Goal: Transaction & Acquisition: Purchase product/service

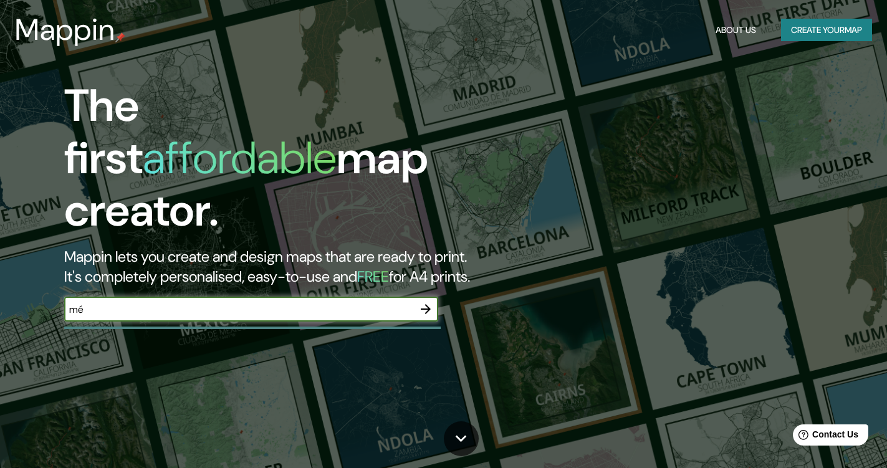
type input "m"
type input "merida"
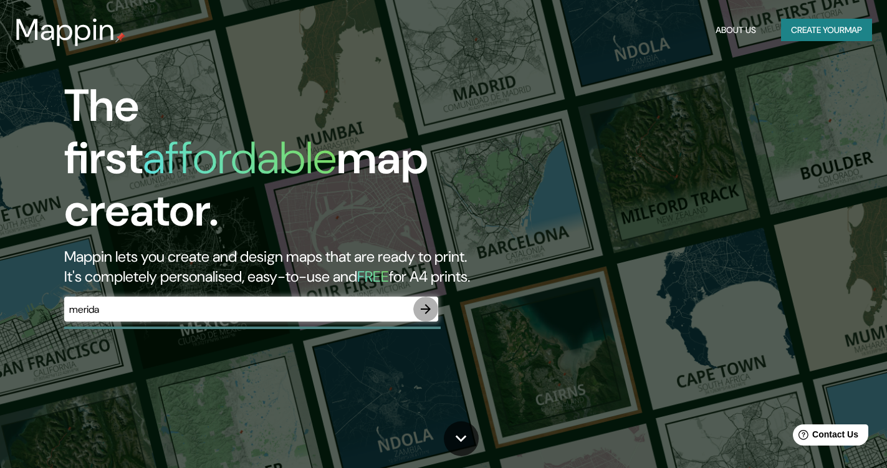
click at [424, 302] on icon "button" at bounding box center [425, 309] width 15 height 15
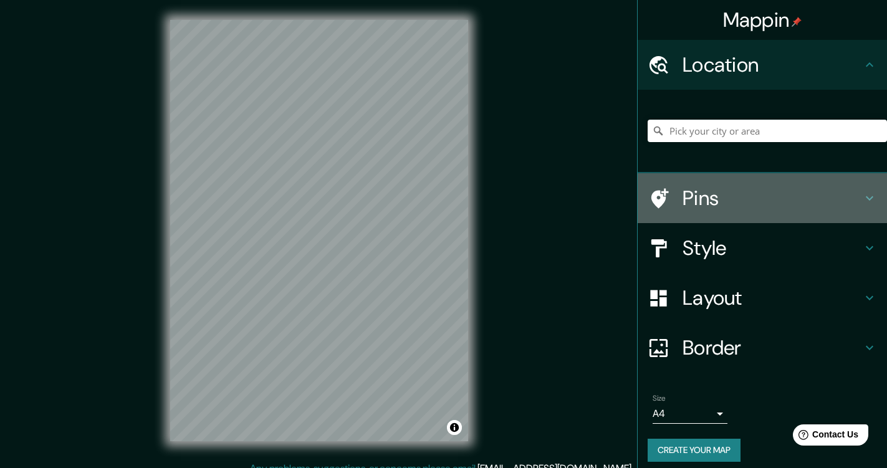
click at [691, 203] on h4 "Pins" at bounding box center [771, 198] width 179 height 25
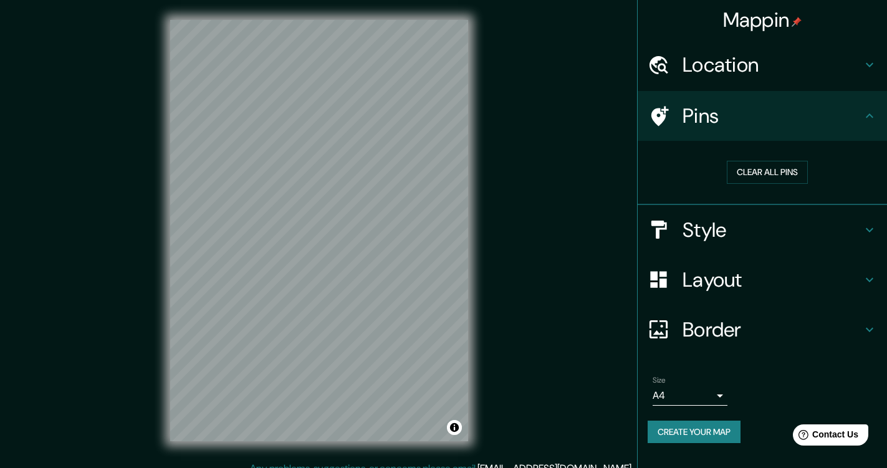
click at [689, 236] on h4 "Style" at bounding box center [771, 230] width 179 height 25
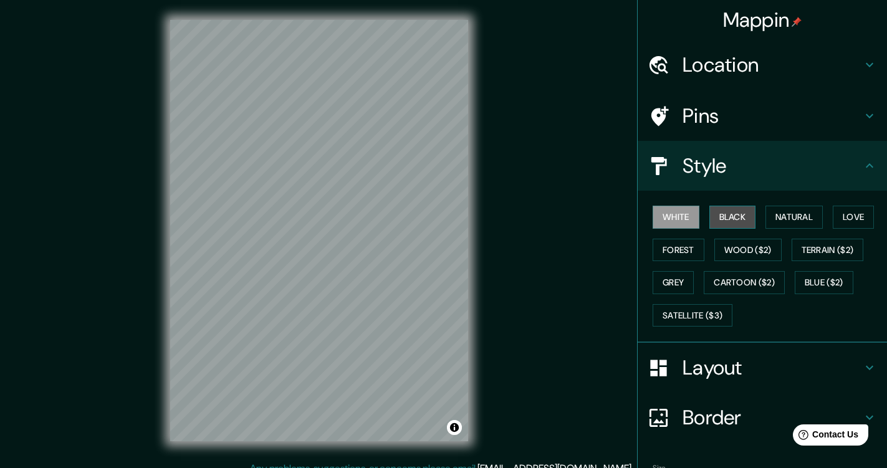
click at [722, 209] on button "Black" at bounding box center [732, 217] width 47 height 23
click at [782, 216] on button "Natural" at bounding box center [793, 217] width 57 height 23
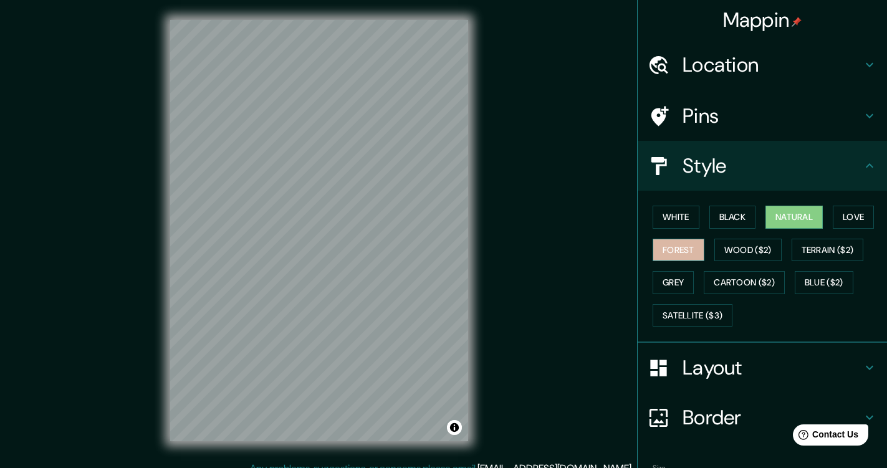
click at [683, 247] on button "Forest" at bounding box center [679, 250] width 52 height 23
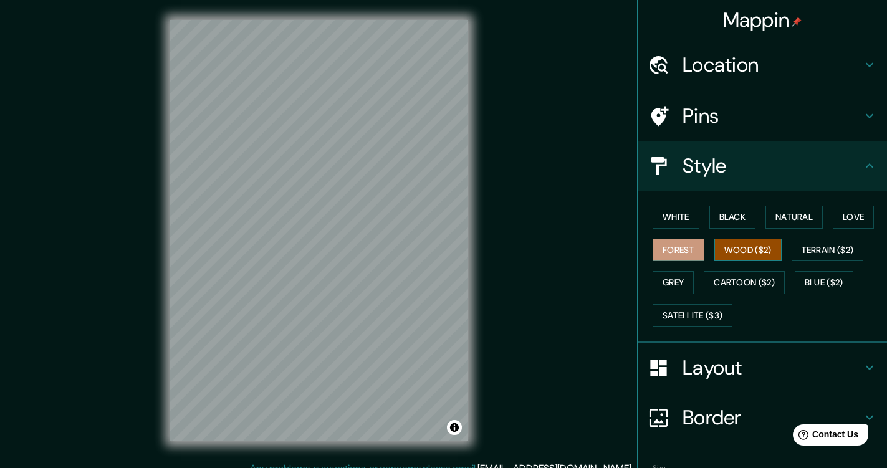
click at [735, 252] on button "Wood ($2)" at bounding box center [747, 250] width 67 height 23
click at [662, 241] on button "Forest" at bounding box center [679, 250] width 52 height 23
click at [752, 214] on div "White Black Natural Love Forest Wood ($2) Terrain ($2) Grey Cartoon ($2) Blue (…" at bounding box center [767, 266] width 239 height 131
click at [709, 211] on button "Black" at bounding box center [732, 217] width 47 height 23
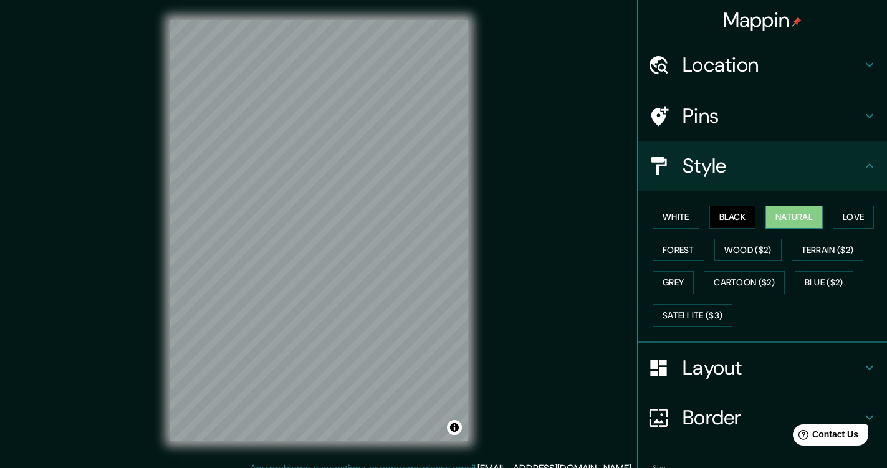
click at [782, 211] on button "Natural" at bounding box center [793, 217] width 57 height 23
click at [862, 159] on icon at bounding box center [869, 165] width 15 height 15
click at [669, 277] on button "Grey" at bounding box center [673, 282] width 41 height 23
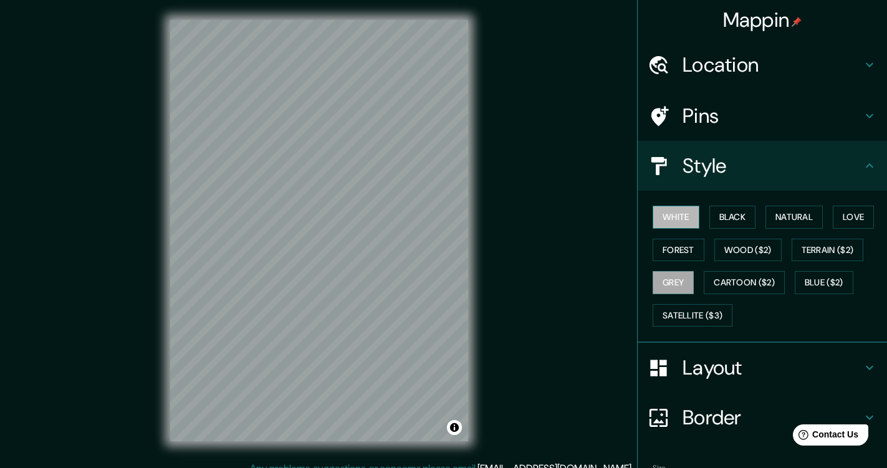
click at [662, 211] on button "White" at bounding box center [676, 217] width 47 height 23
click at [717, 214] on button "Black" at bounding box center [732, 217] width 47 height 23
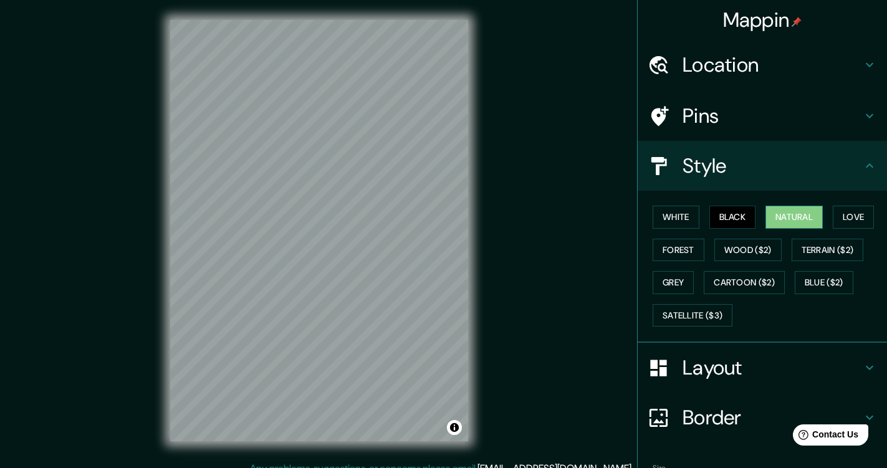
click at [783, 214] on button "Natural" at bounding box center [793, 217] width 57 height 23
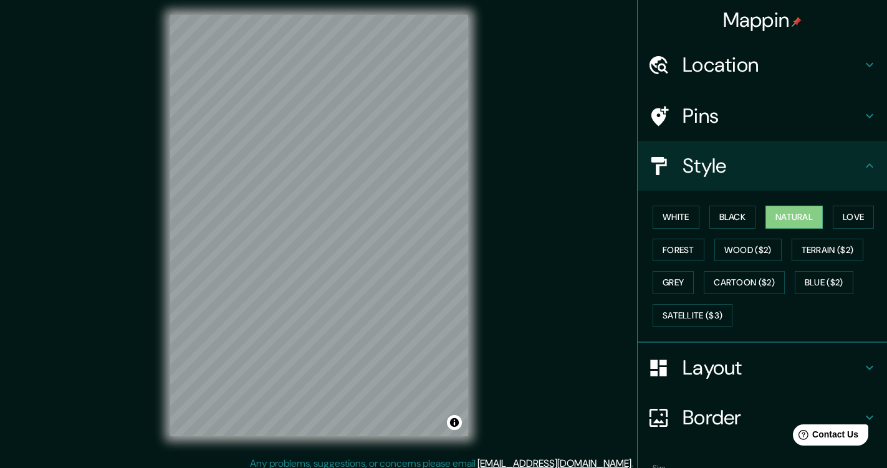
scroll to position [13, 0]
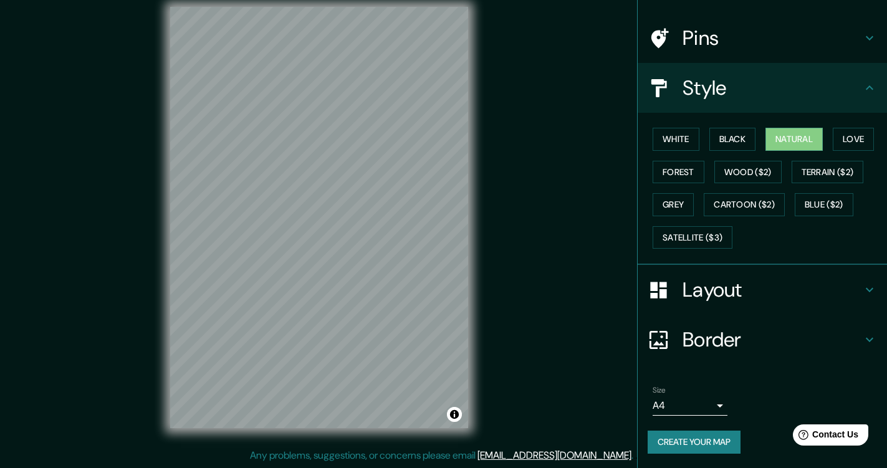
click at [672, 278] on div "Layout" at bounding box center [762, 290] width 249 height 50
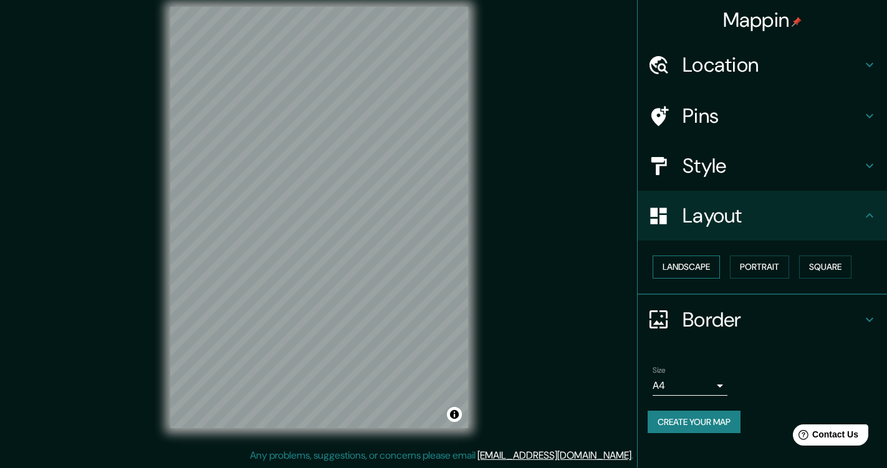
scroll to position [0, 0]
click at [688, 261] on button "Landscape" at bounding box center [686, 267] width 67 height 23
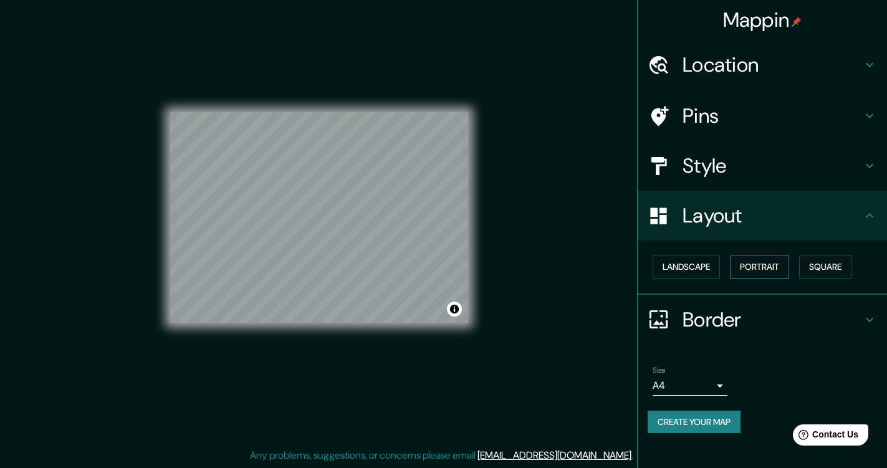
click at [775, 273] on button "Portrait" at bounding box center [759, 267] width 59 height 23
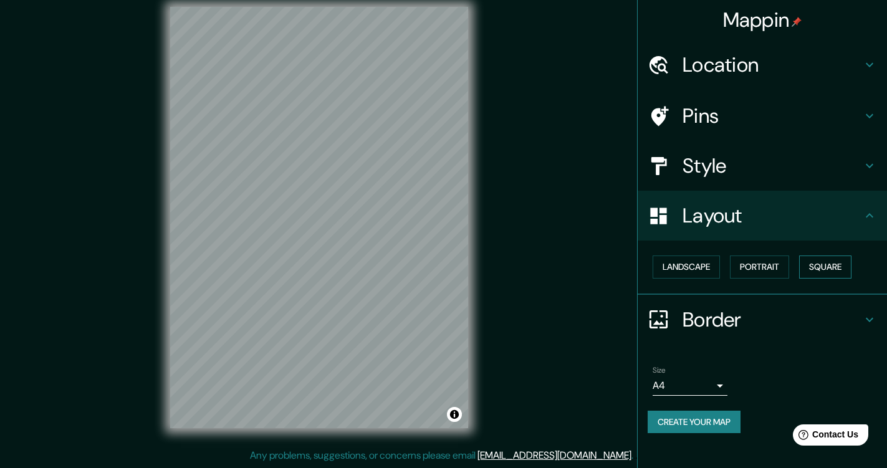
click at [806, 267] on button "Square" at bounding box center [825, 267] width 52 height 23
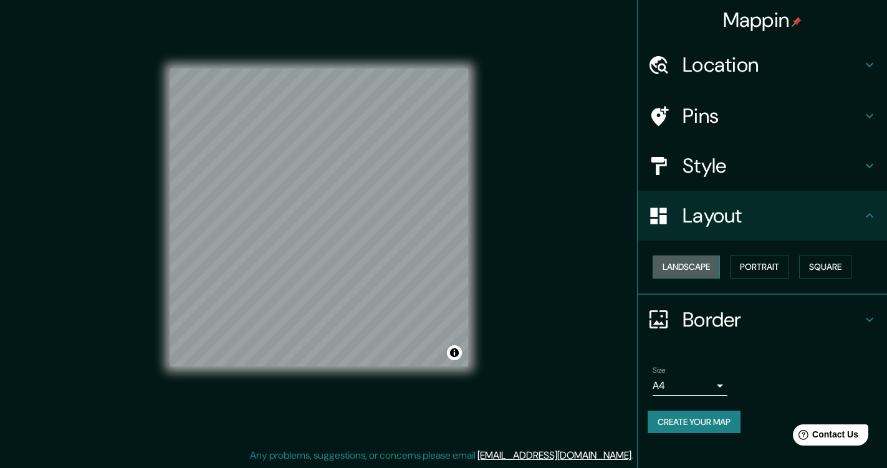
click at [692, 266] on button "Landscape" at bounding box center [686, 267] width 67 height 23
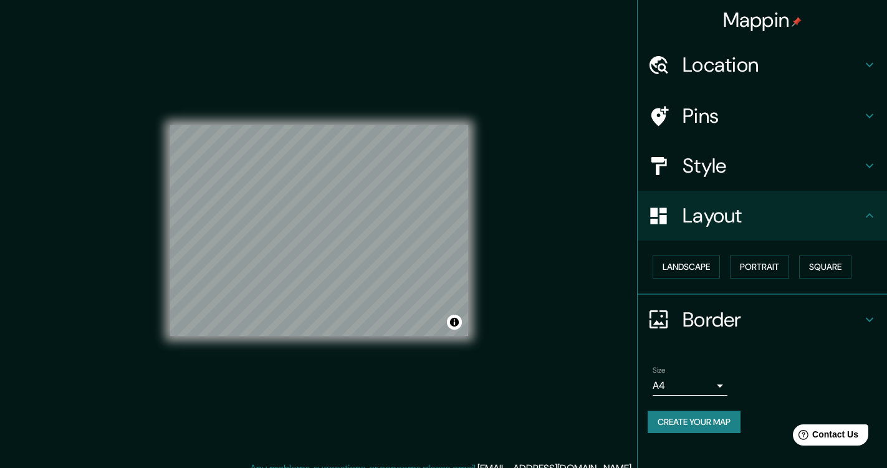
click at [718, 386] on body "Mappin Location Pins Style Layout Landscape Portrait Square Border Choose a bor…" at bounding box center [443, 234] width 887 height 468
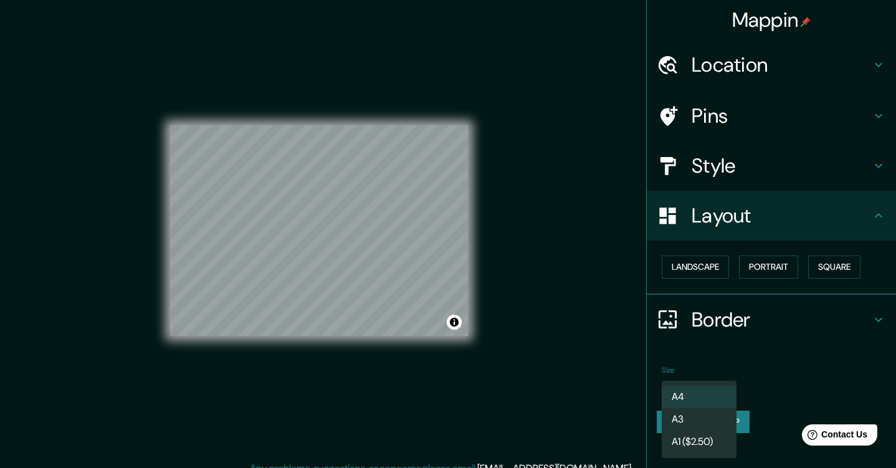
click at [718, 386] on li "A4" at bounding box center [699, 397] width 75 height 22
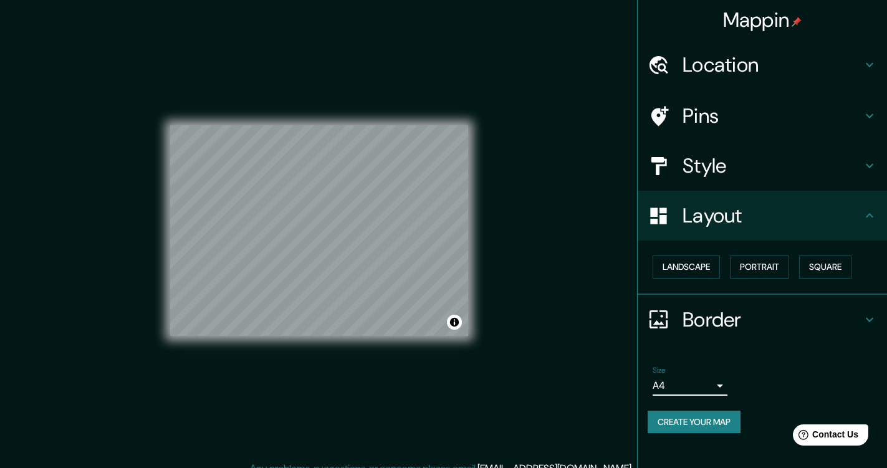
click at [694, 168] on h4 "Style" at bounding box center [771, 165] width 179 height 25
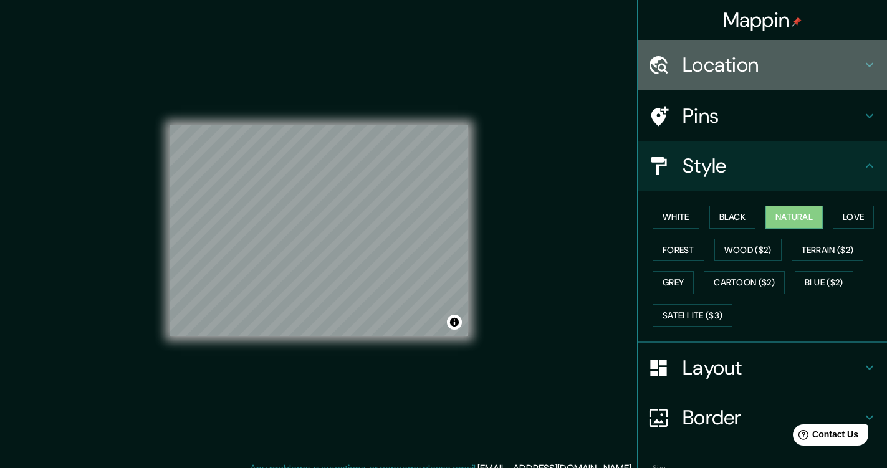
click at [712, 71] on h4 "Location" at bounding box center [771, 64] width 179 height 25
